Goal: Task Accomplishment & Management: Use online tool/utility

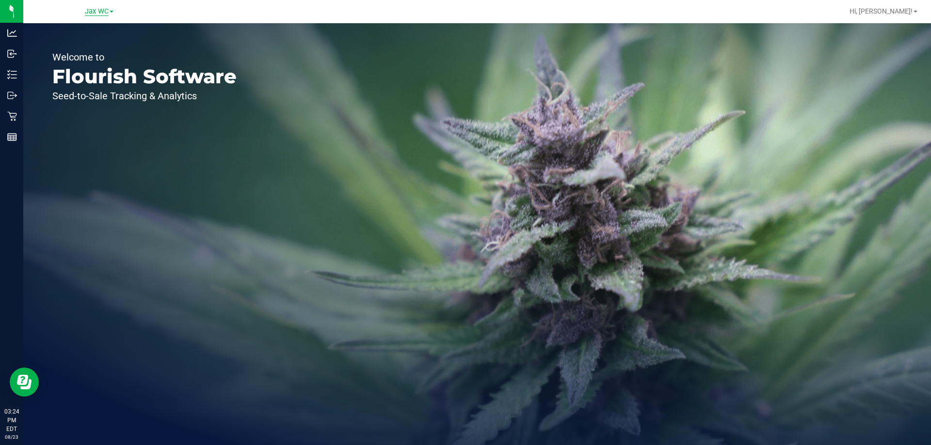
click at [107, 10] on span "Jax WC" at bounding box center [97, 11] width 24 height 9
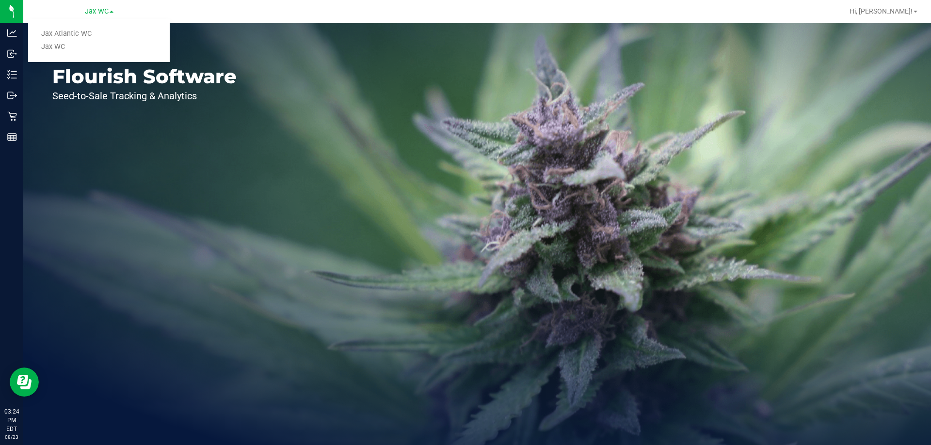
drag, startPoint x: 101, startPoint y: 31, endPoint x: 63, endPoint y: 60, distance: 47.7
click at [101, 31] on link "Jax Atlantic WC" at bounding box center [99, 34] width 142 height 13
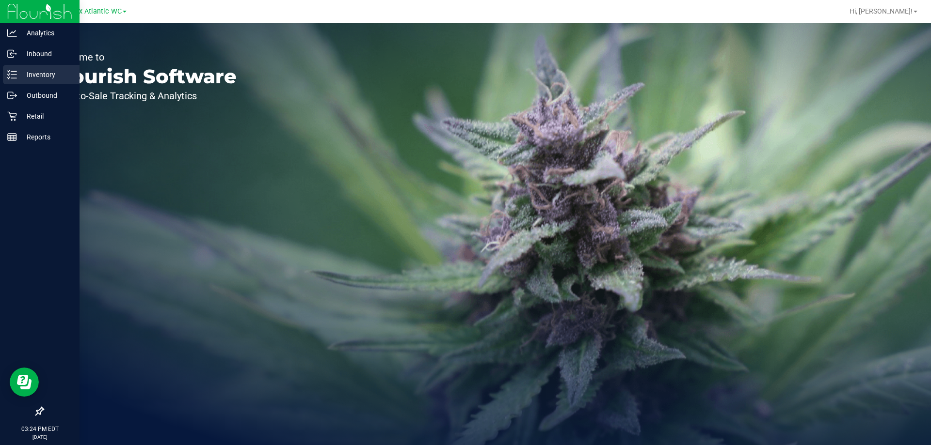
click at [20, 70] on p "Inventory" at bounding box center [46, 75] width 58 height 12
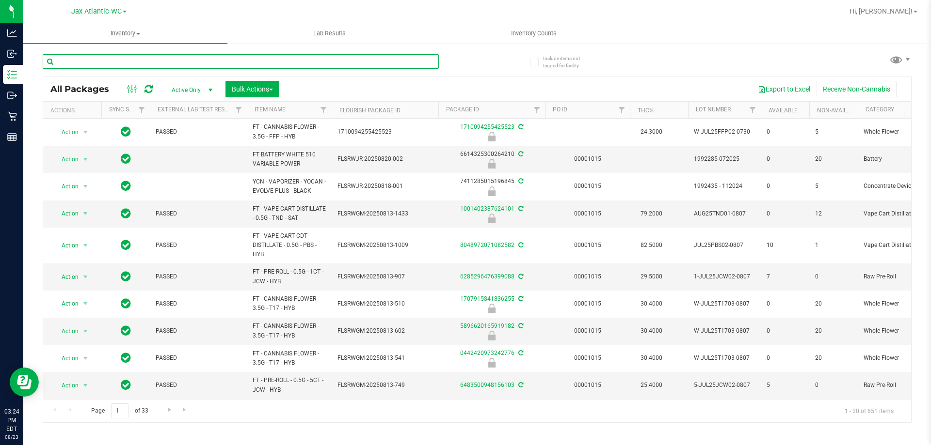
click at [146, 62] on input "text" at bounding box center [241, 61] width 396 height 15
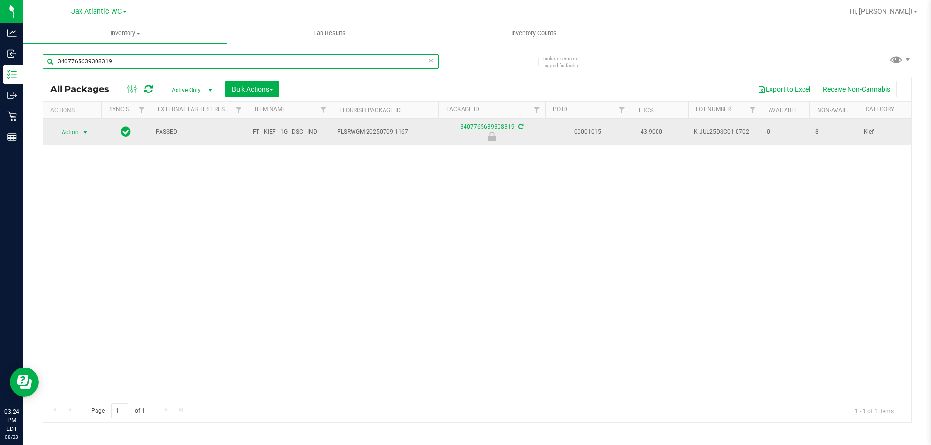
type input "3407765639308319"
click at [74, 135] on span "Action" at bounding box center [66, 133] width 26 height 14
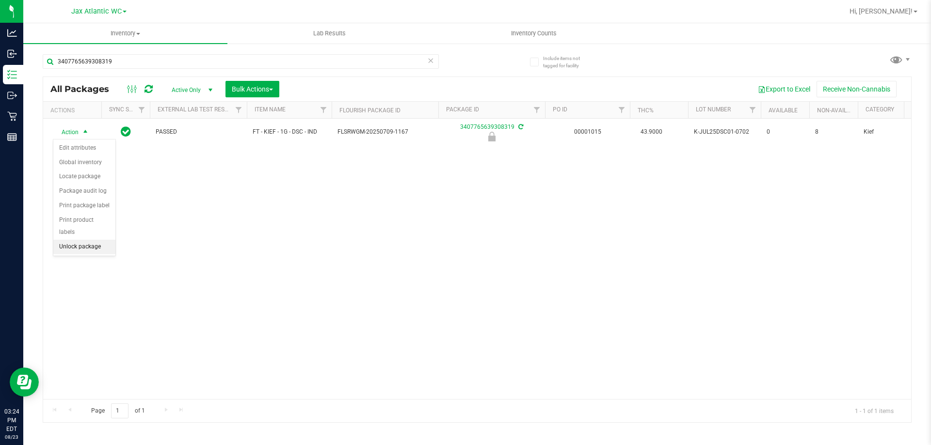
click at [86, 240] on li "Unlock package" at bounding box center [84, 247] width 62 height 15
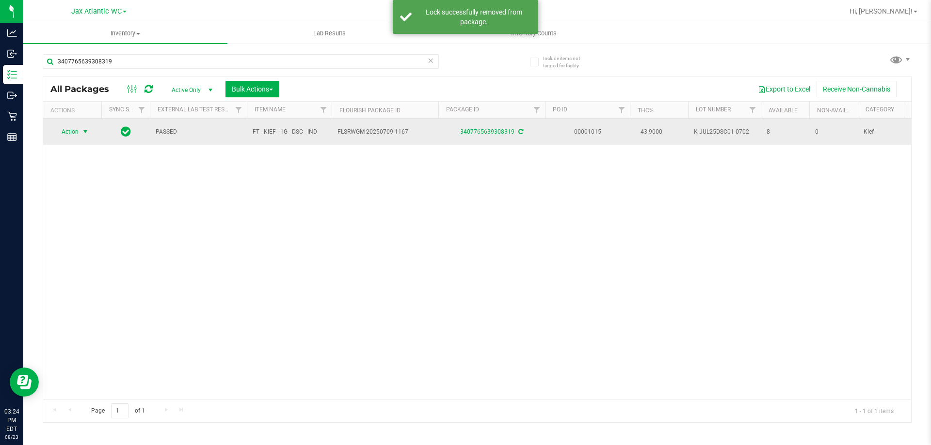
click at [69, 134] on span "Action" at bounding box center [66, 132] width 26 height 14
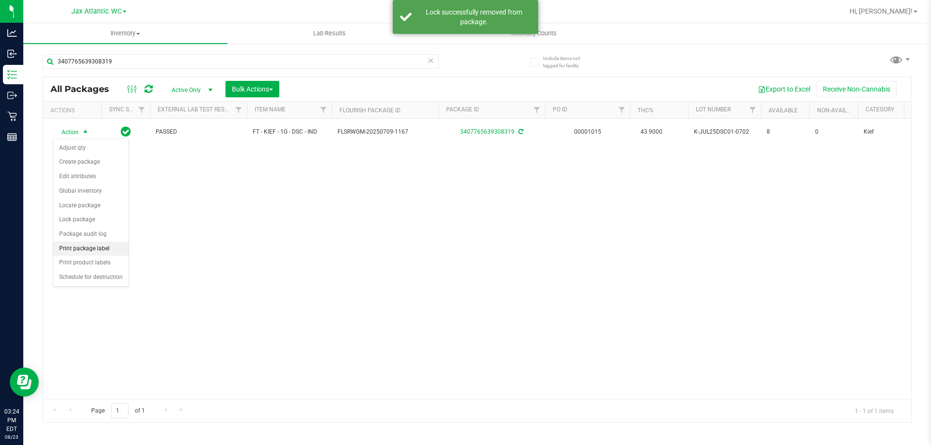
click at [108, 246] on li "Print package label" at bounding box center [90, 249] width 75 height 15
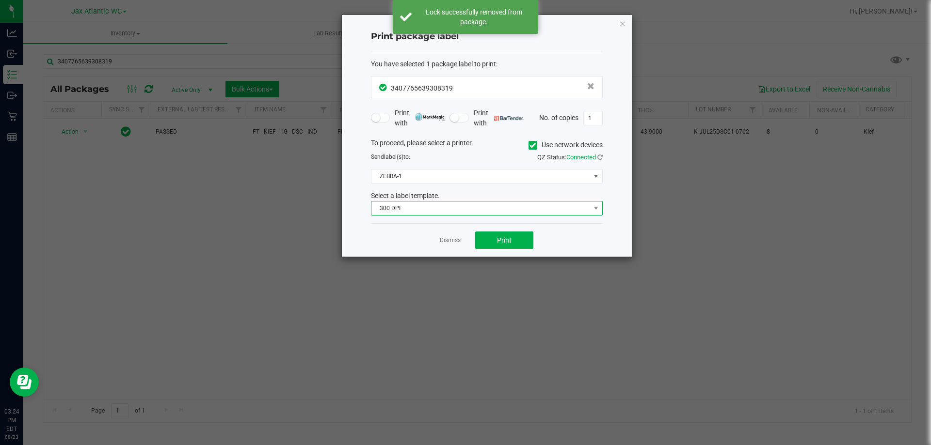
click at [411, 211] on span "300 DPI" at bounding box center [480, 209] width 219 height 14
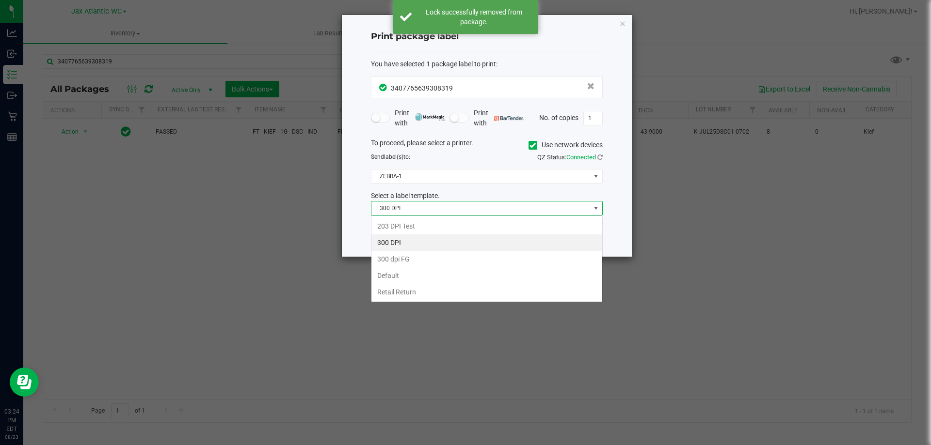
scroll to position [15, 232]
click at [410, 224] on li "203 DPI Test" at bounding box center [486, 226] width 231 height 16
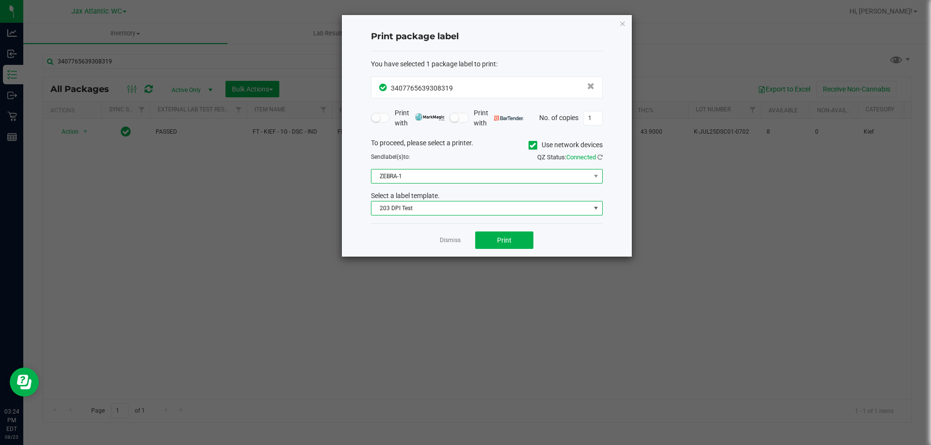
click at [450, 183] on span "ZEBRA-1" at bounding box center [480, 177] width 219 height 14
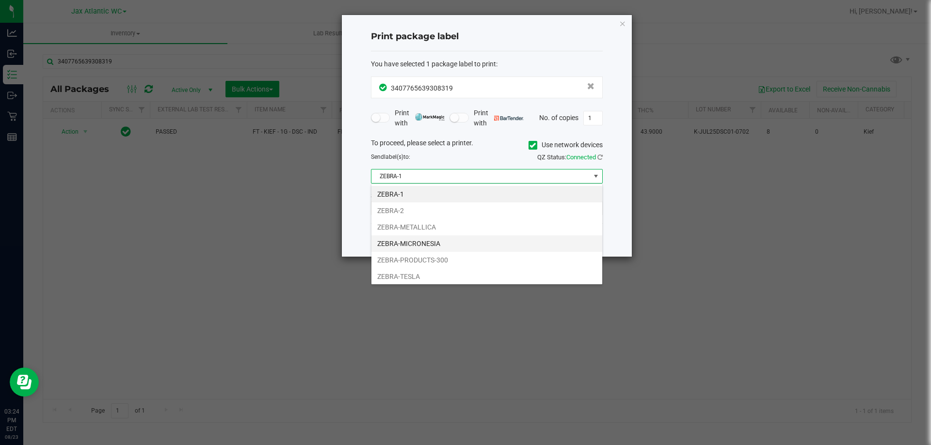
click at [432, 241] on li "ZEBRA-MICRONESIA" at bounding box center [486, 244] width 231 height 16
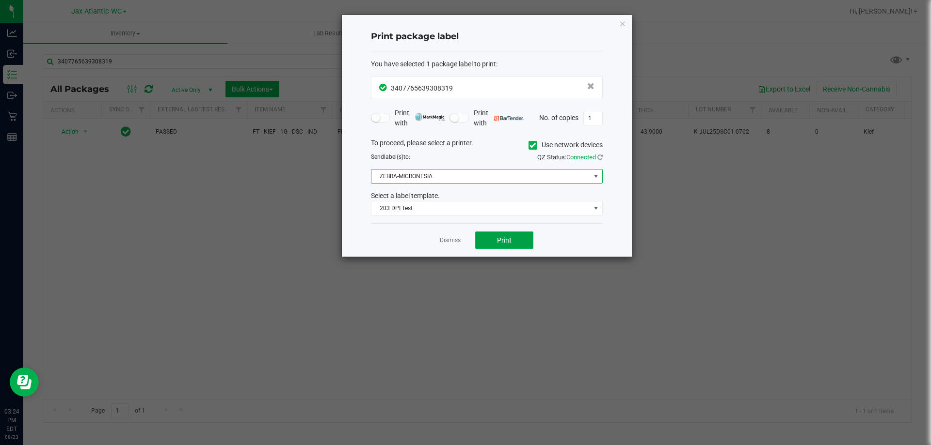
click at [484, 241] on button "Print" at bounding box center [504, 240] width 58 height 17
click at [624, 24] on icon "button" at bounding box center [622, 23] width 7 height 12
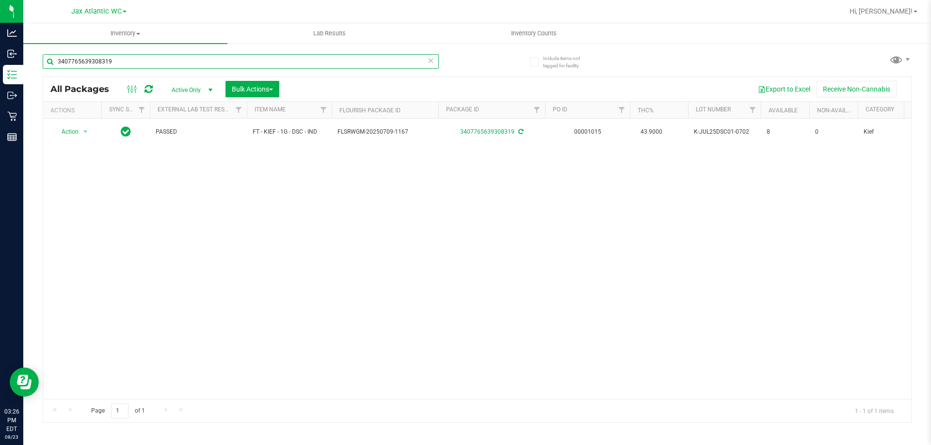
click at [131, 56] on input "3407765639308319" at bounding box center [241, 61] width 396 height 15
click at [433, 61] on icon at bounding box center [430, 60] width 7 height 12
click at [410, 62] on input "text" at bounding box center [241, 61] width 396 height 15
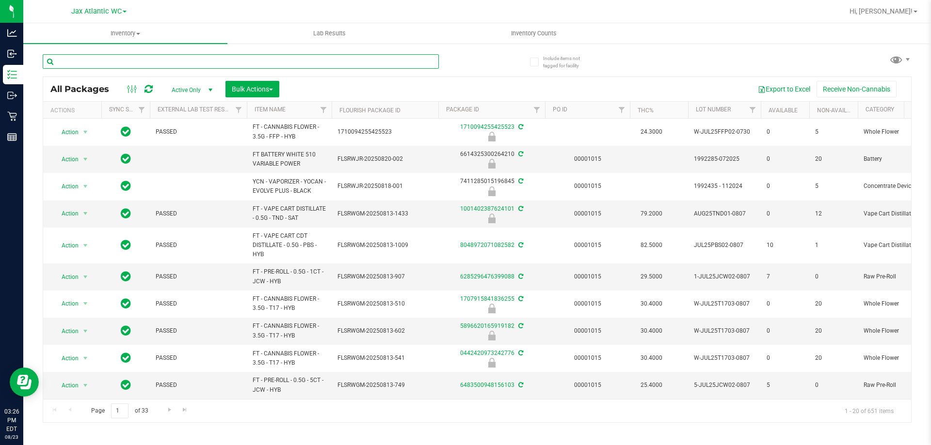
click at [410, 62] on input "text" at bounding box center [241, 61] width 396 height 15
type input "aeq"
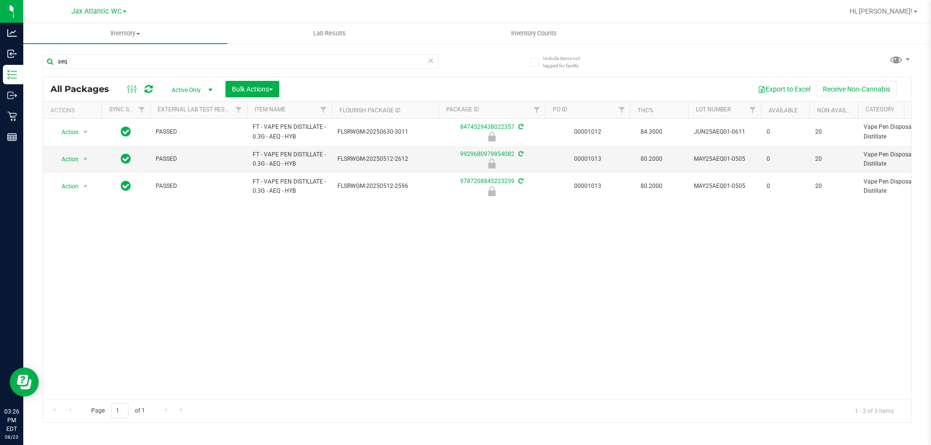
click at [431, 59] on icon at bounding box center [430, 60] width 7 height 12
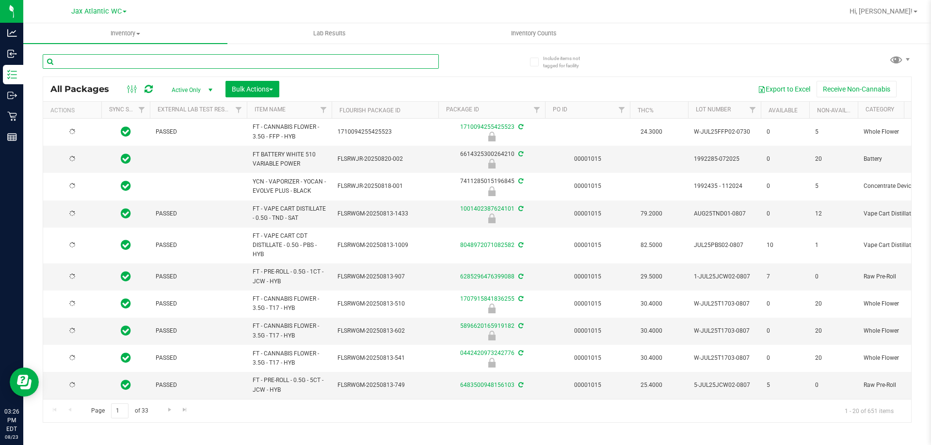
click at [397, 63] on input "text" at bounding box center [241, 61] width 396 height 15
type input "cpz"
